Goal: Task Accomplishment & Management: Use online tool/utility

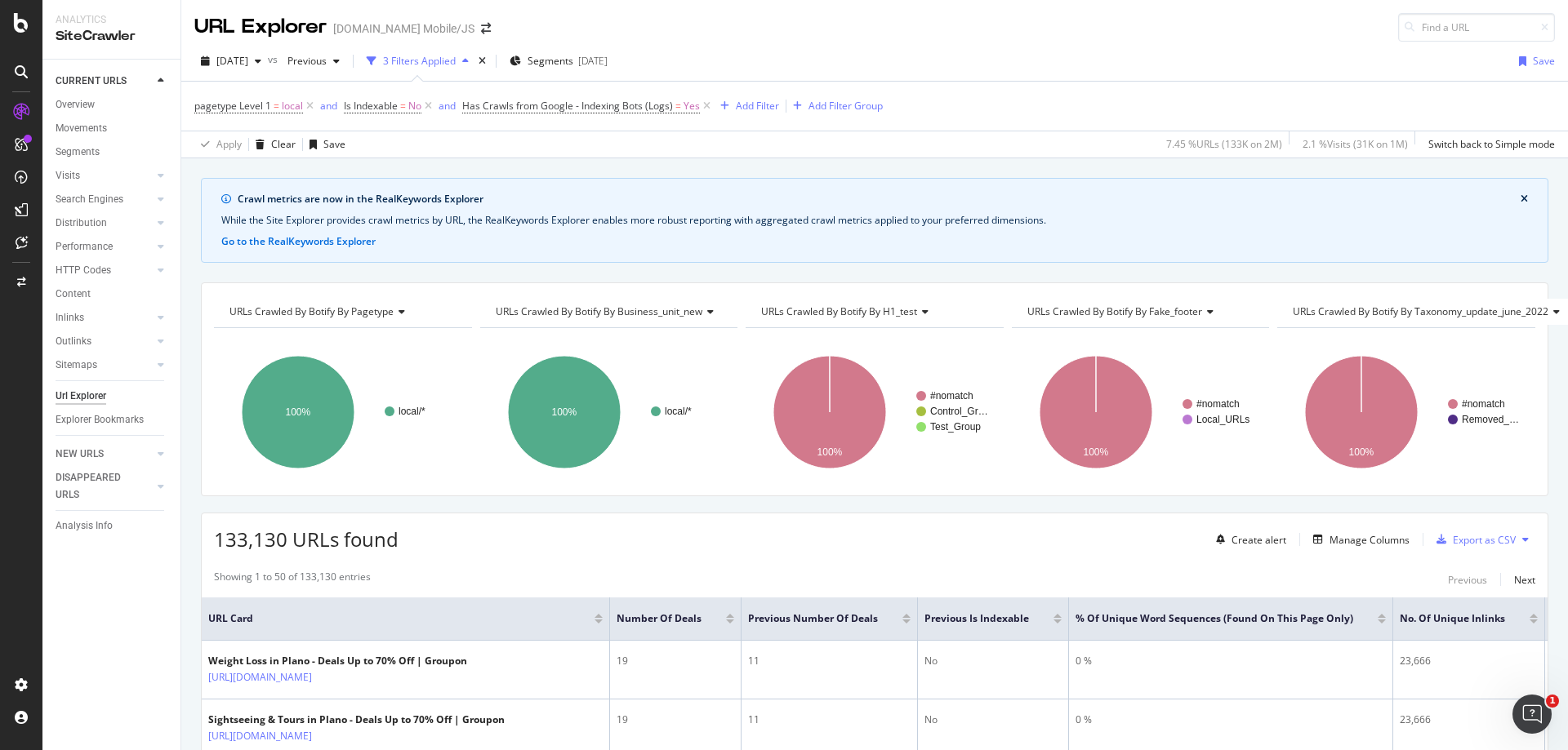
scroll to position [408, 0]
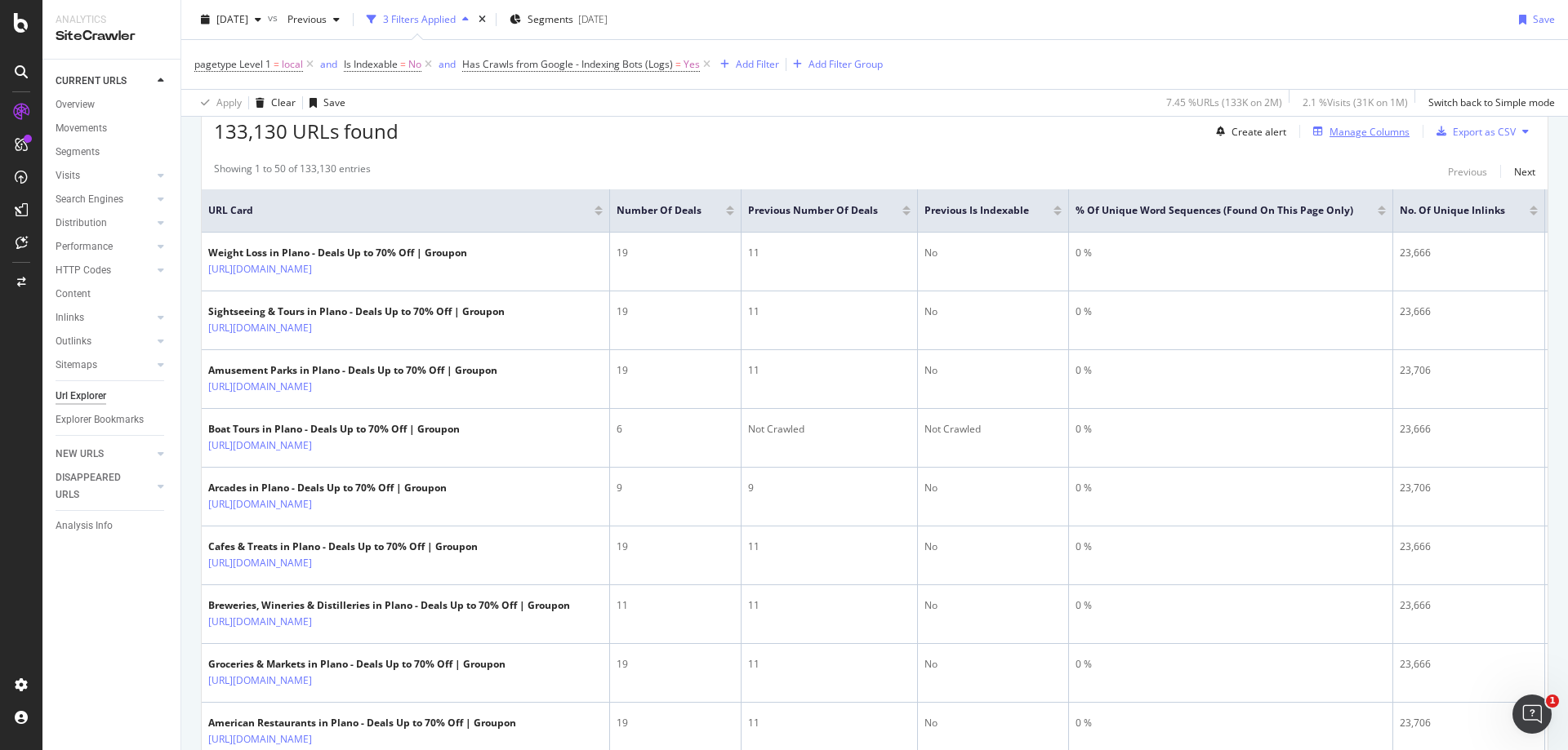
click at [1344, 128] on div "Manage Columns" at bounding box center [1369, 132] width 80 height 13
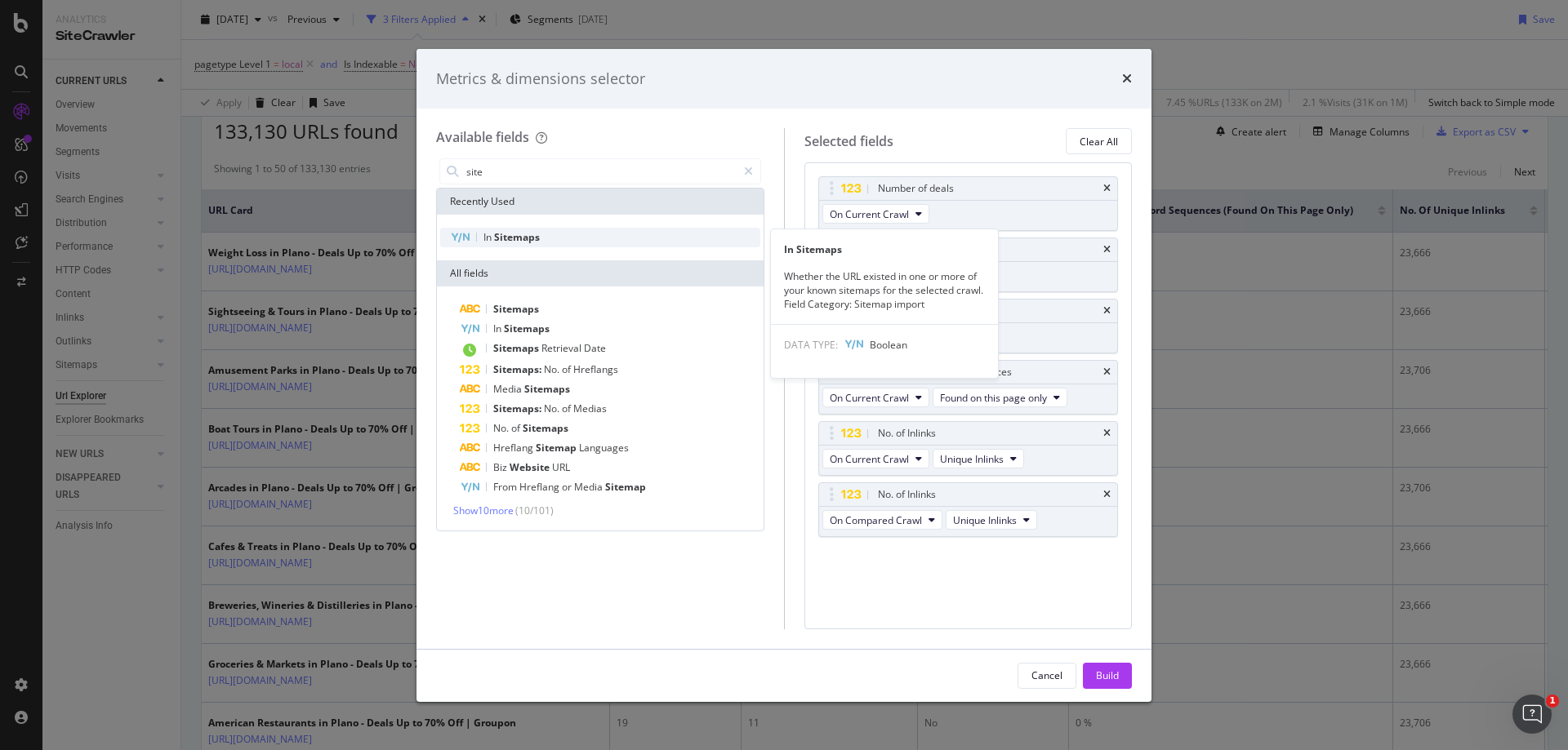
type input "site"
click at [542, 233] on div "In Sitemaps" at bounding box center [600, 238] width 320 height 19
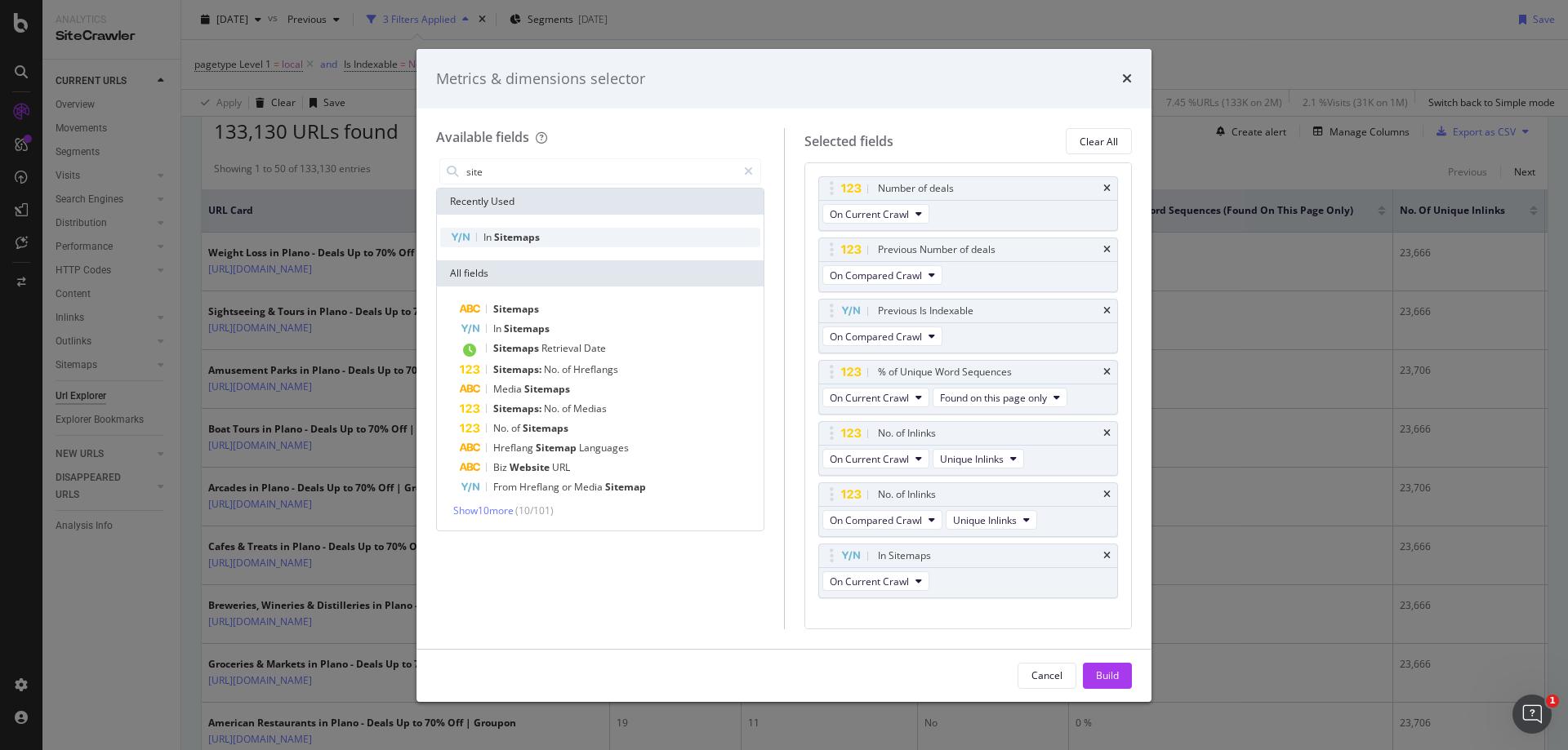
click at [542, 233] on div "In Sitemaps" at bounding box center [600, 238] width 320 height 19
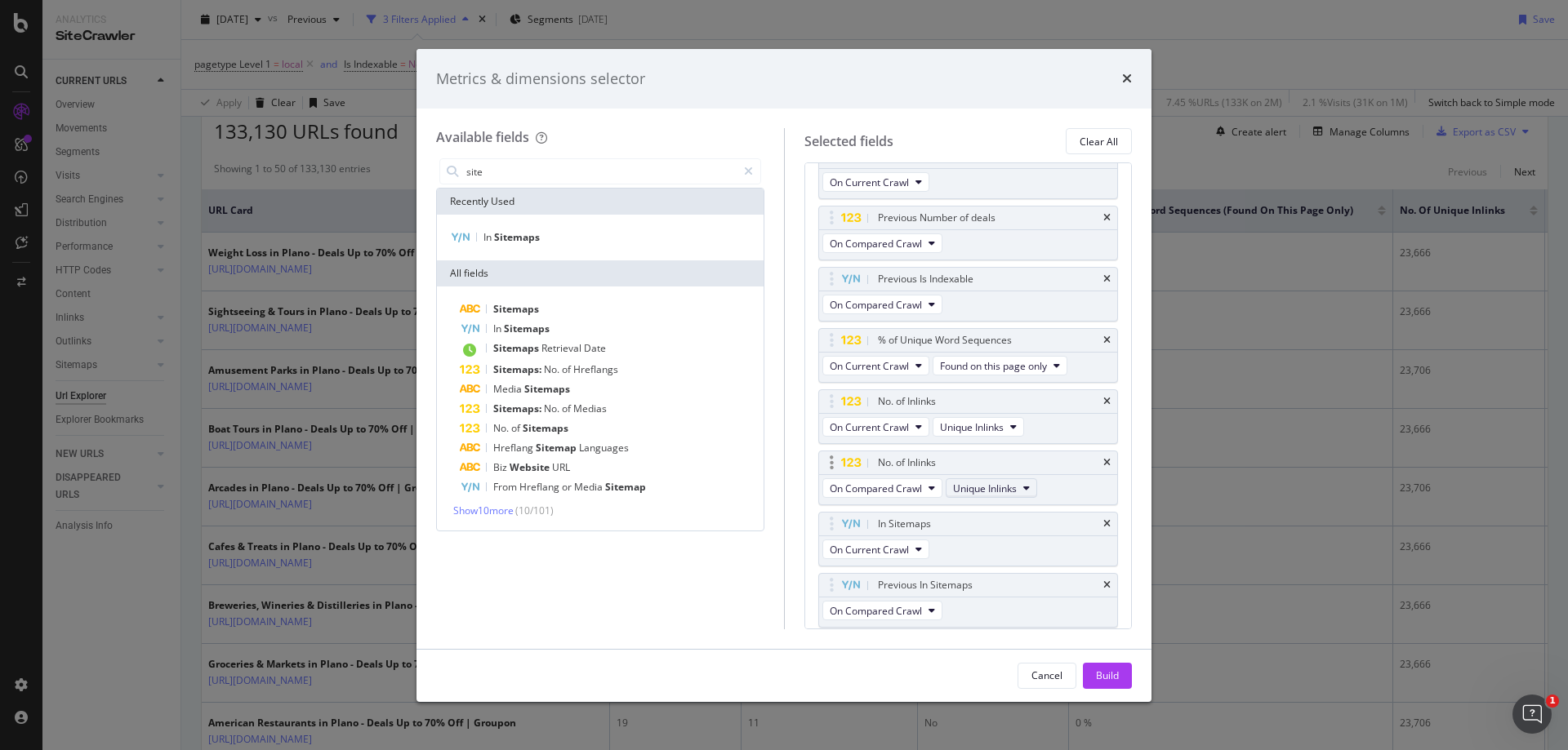
scroll to position [0, 0]
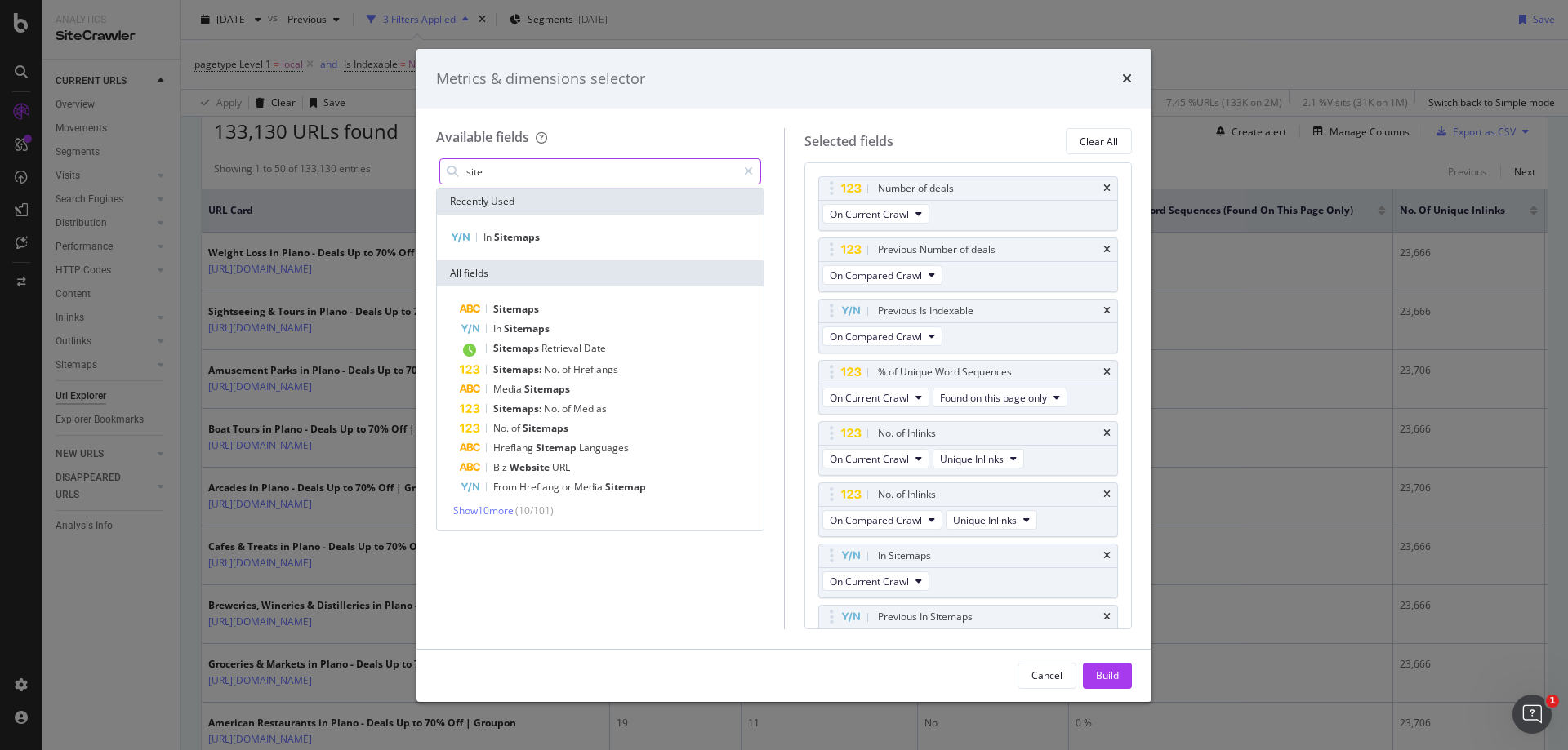
click at [493, 164] on input "site" at bounding box center [600, 170] width 272 height 24
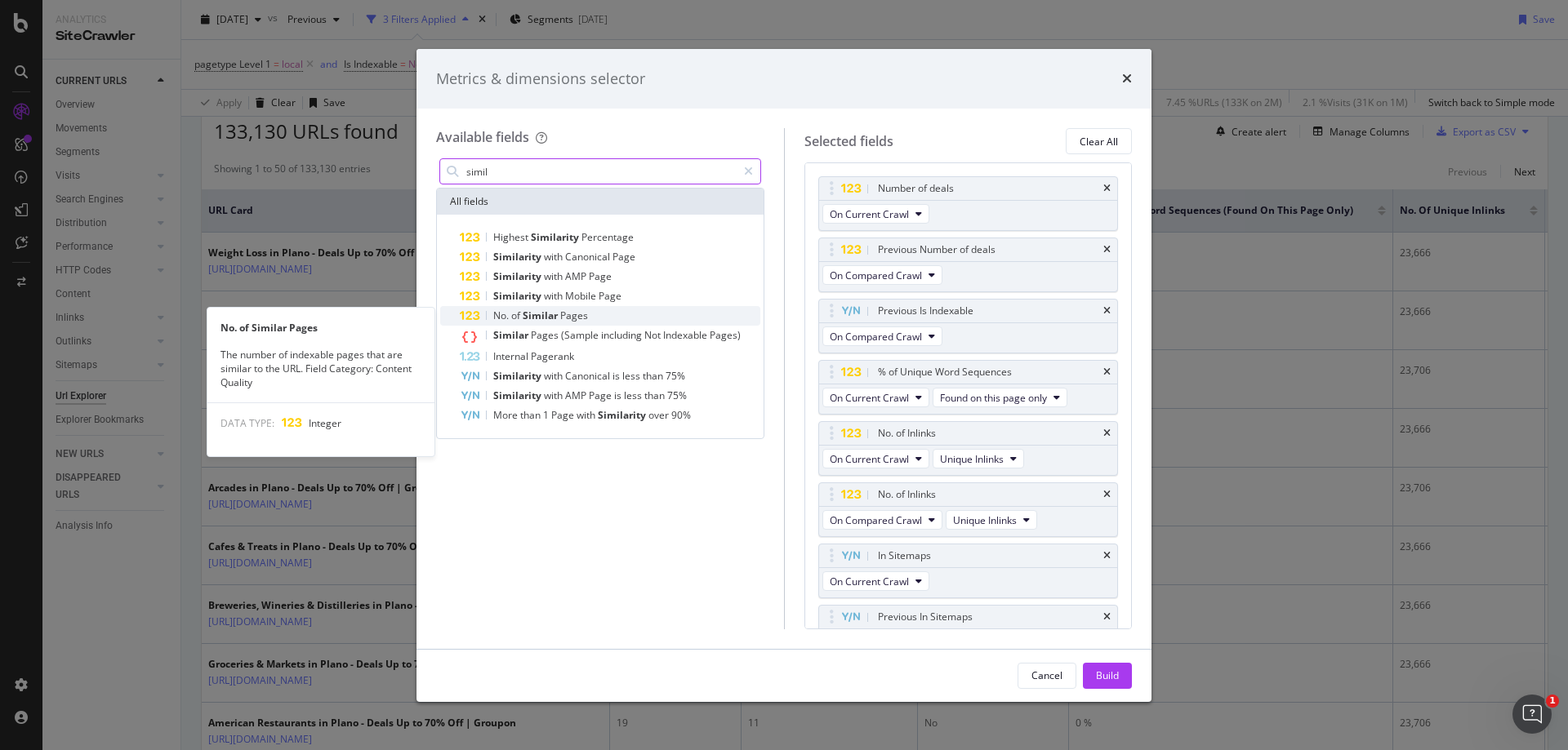
type input "simil"
click at [530, 318] on span "Similar" at bounding box center [541, 315] width 38 height 13
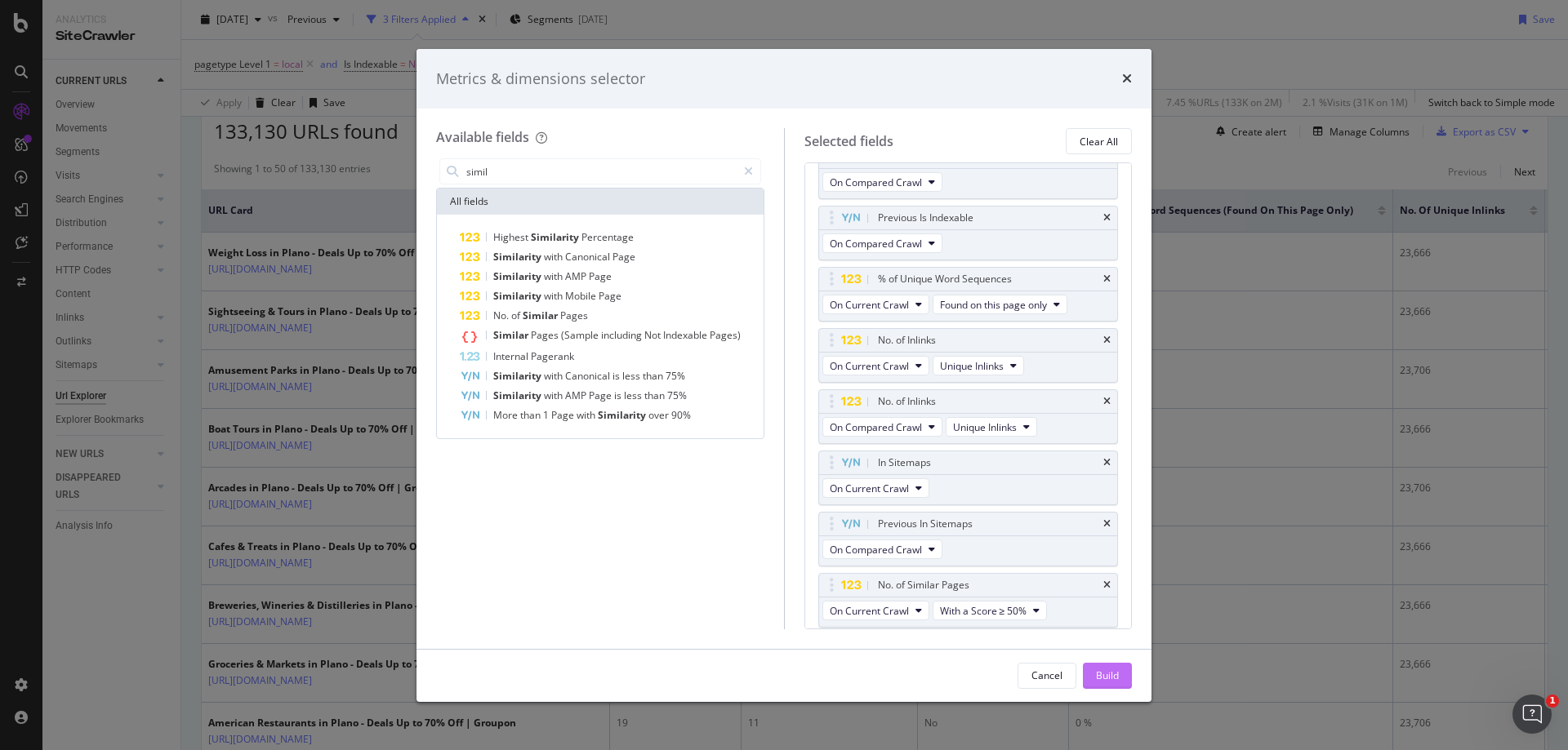
click at [1127, 683] on button "Build" at bounding box center [1107, 675] width 49 height 26
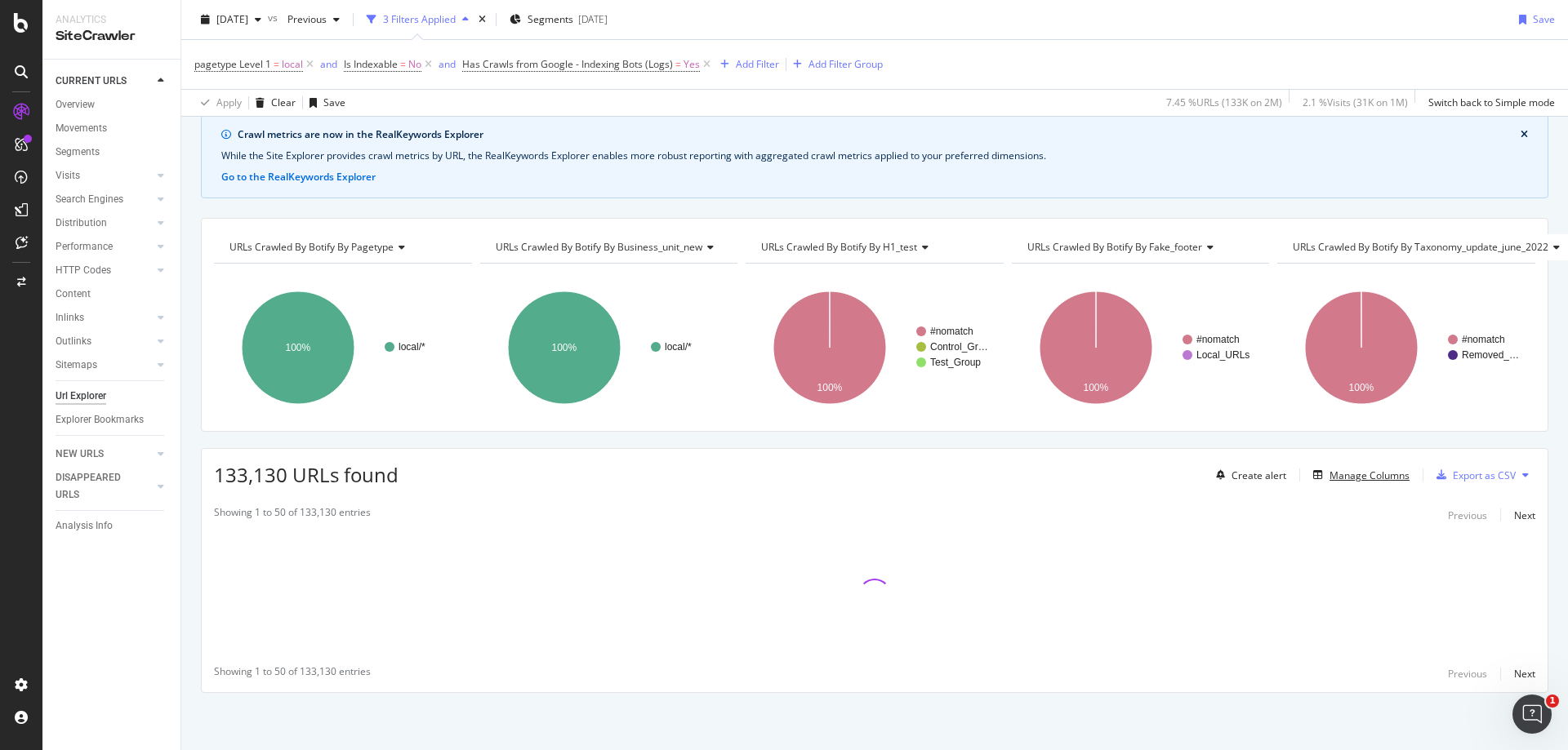
scroll to position [77, 0]
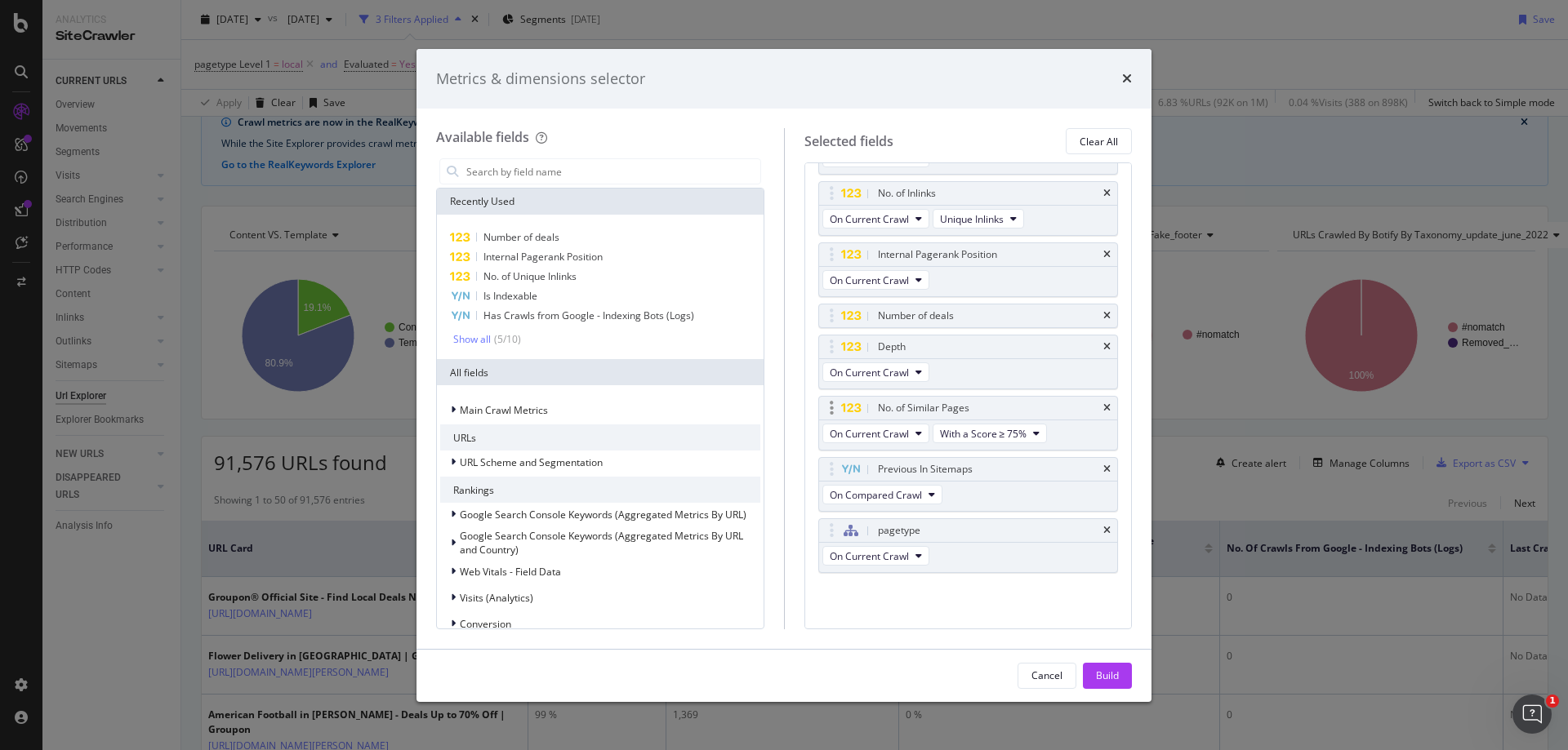
scroll to position [775, 0]
click at [1125, 83] on icon "times" at bounding box center [1127, 79] width 10 height 13
